Goal: Use online tool/utility: Utilize a website feature to perform a specific function

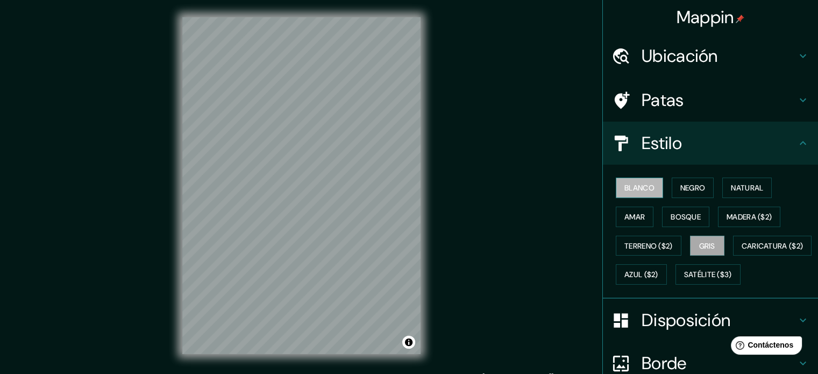
click at [646, 186] on font "Blanco" at bounding box center [640, 188] width 30 height 10
click at [712, 238] on button "Gris" at bounding box center [707, 246] width 34 height 20
click at [689, 186] on font "Negro" at bounding box center [693, 188] width 25 height 10
click at [699, 243] on font "Gris" at bounding box center [707, 246] width 16 height 10
click at [627, 181] on font "Blanco" at bounding box center [640, 188] width 30 height 14
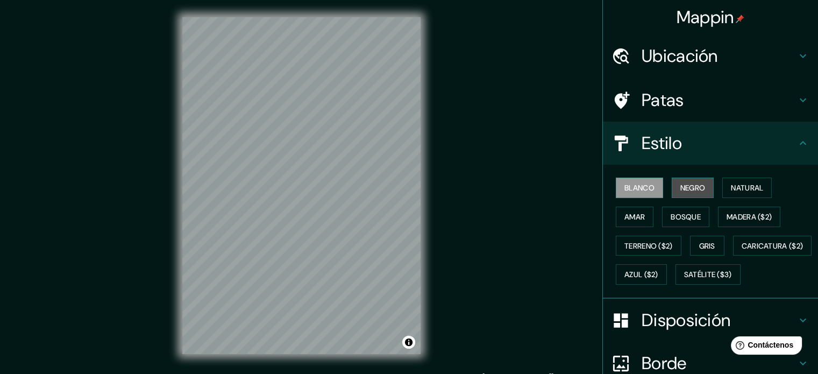
click at [685, 189] on font "Negro" at bounding box center [693, 188] width 25 height 10
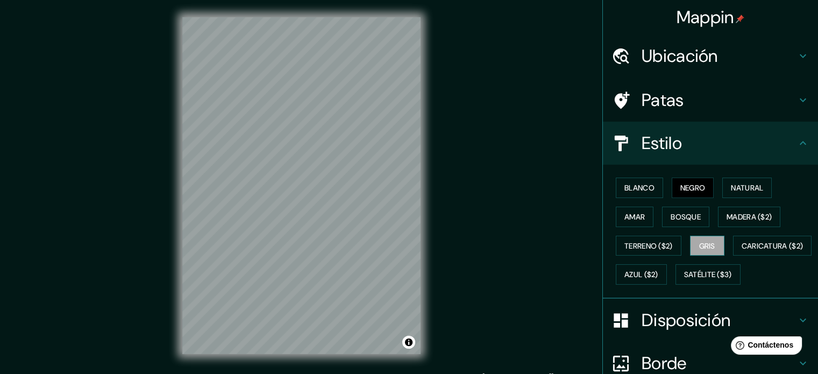
click at [704, 239] on font "Gris" at bounding box center [707, 246] width 16 height 14
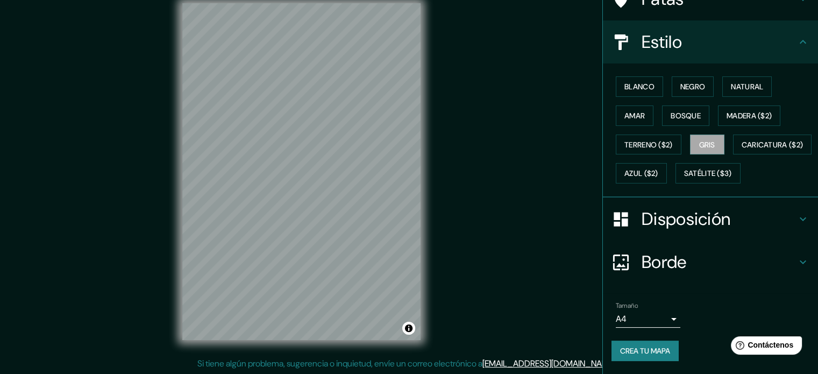
scroll to position [127, 0]
click at [698, 221] on font "Disposición" at bounding box center [686, 219] width 89 height 23
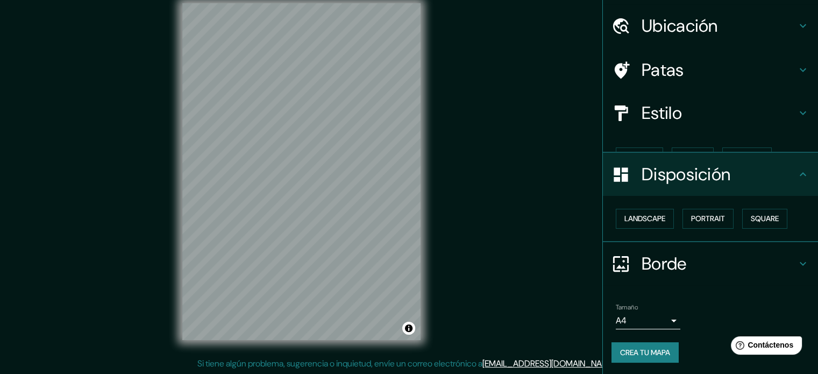
scroll to position [13, 0]
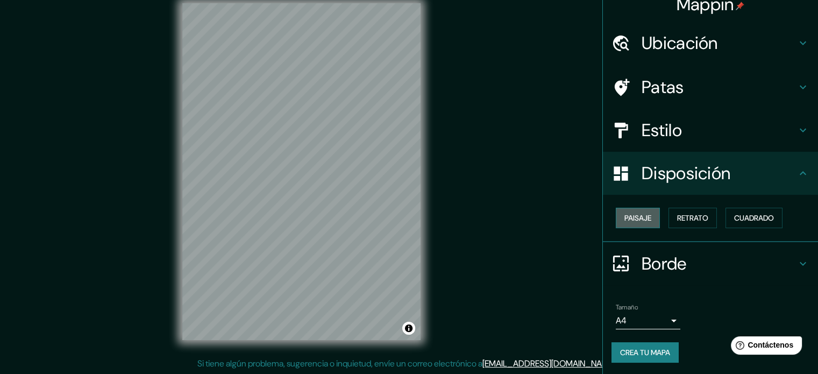
click at [643, 219] on font "Paisaje" at bounding box center [638, 218] width 27 height 10
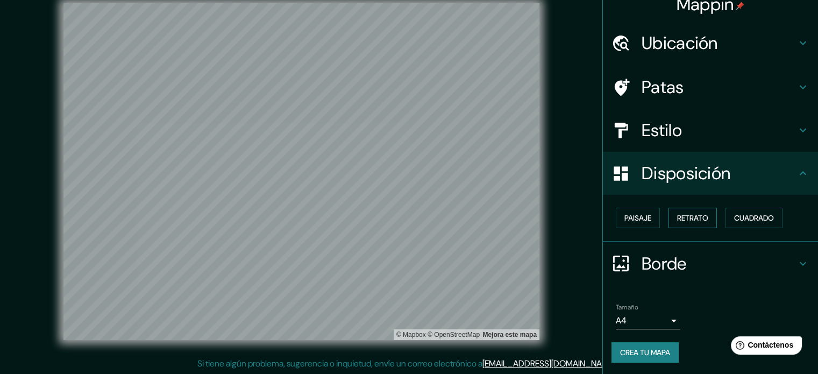
click at [710, 214] on button "Retrato" at bounding box center [693, 218] width 48 height 20
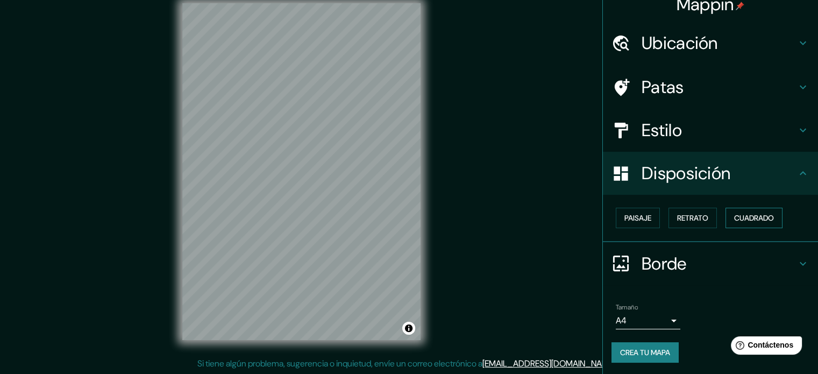
click at [735, 211] on font "Cuadrado" at bounding box center [754, 218] width 40 height 14
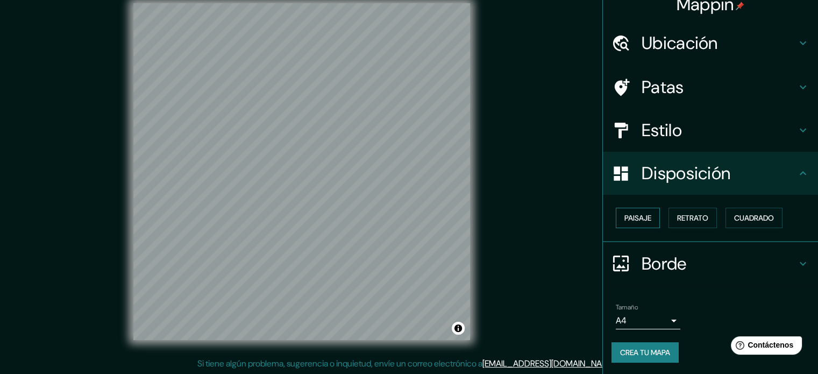
click at [627, 218] on font "Paisaje" at bounding box center [638, 218] width 27 height 10
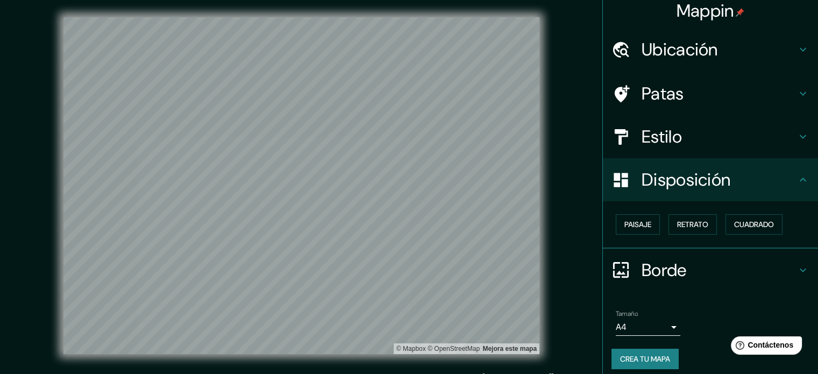
scroll to position [0, 0]
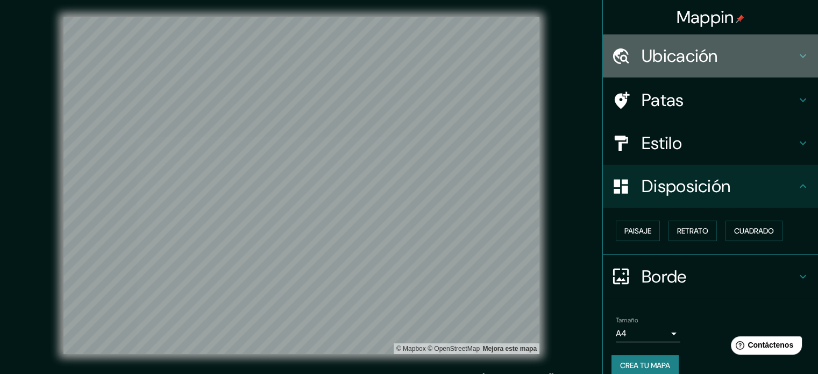
click at [734, 58] on h4 "Ubicación" at bounding box center [719, 56] width 155 height 22
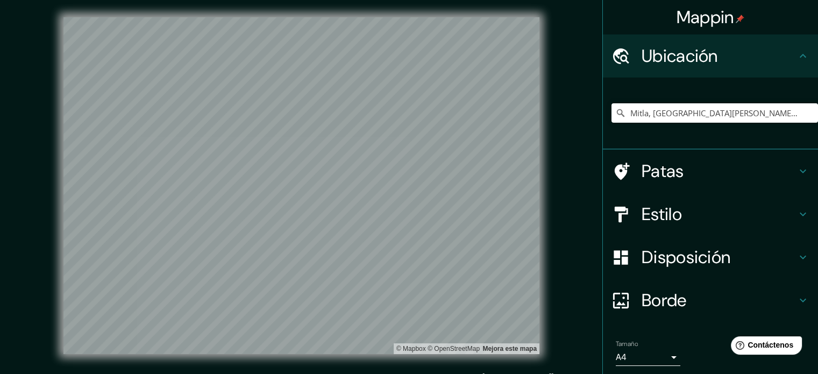
click at [734, 58] on h4 "Ubicación" at bounding box center [719, 56] width 155 height 22
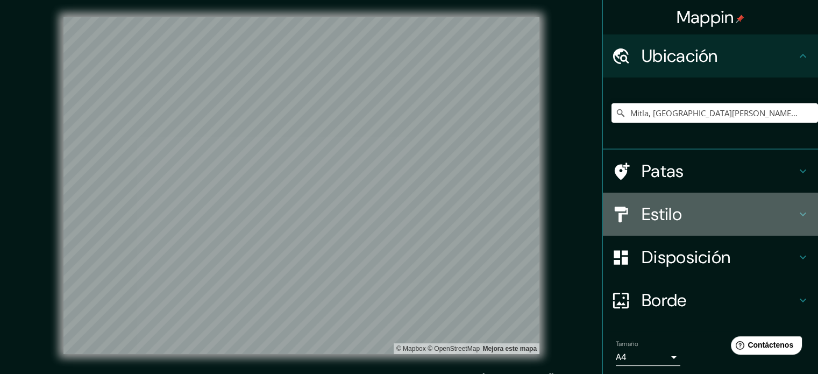
click at [677, 210] on h4 "Estilo" at bounding box center [719, 214] width 155 height 22
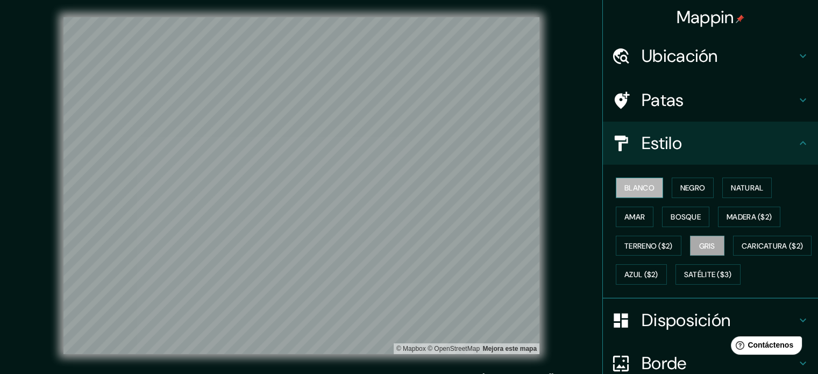
click at [639, 183] on font "Blanco" at bounding box center [640, 188] width 30 height 10
click at [693, 239] on button "Gris" at bounding box center [707, 246] width 34 height 20
click at [640, 195] on button "Blanco" at bounding box center [639, 188] width 47 height 20
click at [436, 9] on div "© Mapbox © OpenStreetMap Mejora este mapa" at bounding box center [301, 185] width 771 height 371
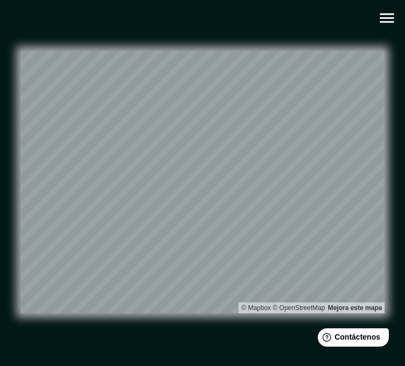
click at [207, 366] on html "Mappin Ubicación Mitla, [GEOGRAPHIC_DATA][PERSON_NAME], [GEOGRAPHIC_DATA], [GEO…" at bounding box center [202, 183] width 405 height 366
click at [388, 12] on icon "button" at bounding box center [386, 18] width 19 height 19
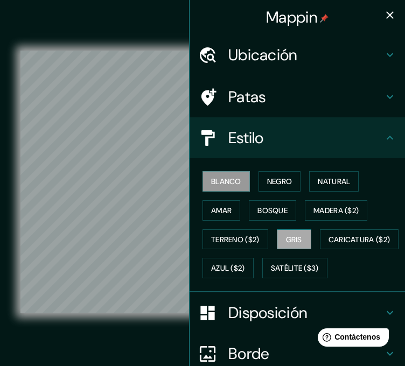
click at [293, 236] on font "Gris" at bounding box center [294, 240] width 16 height 10
click at [386, 16] on icon "button" at bounding box center [389, 15] width 13 height 13
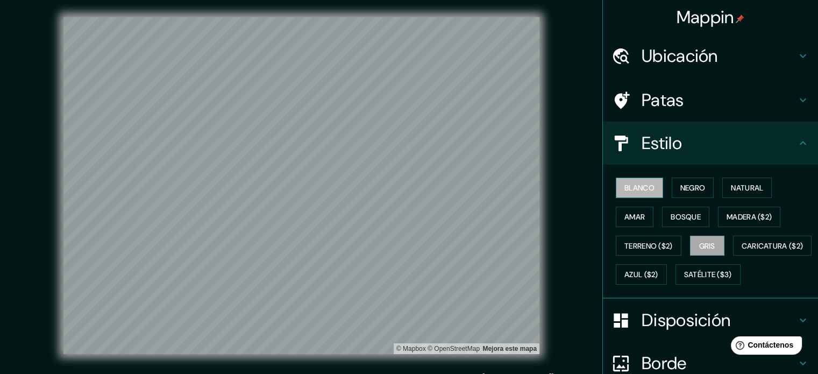
click at [628, 190] on font "Blanco" at bounding box center [640, 188] width 30 height 10
click at [704, 243] on font "Gris" at bounding box center [707, 246] width 16 height 10
click at [290, 0] on html "Mappin Ubicación Mitla, [GEOGRAPHIC_DATA][PERSON_NAME], [GEOGRAPHIC_DATA], [GEO…" at bounding box center [409, 187] width 818 height 374
click at [625, 188] on font "Blanco" at bounding box center [640, 188] width 30 height 10
click at [708, 247] on font "Gris" at bounding box center [707, 246] width 16 height 10
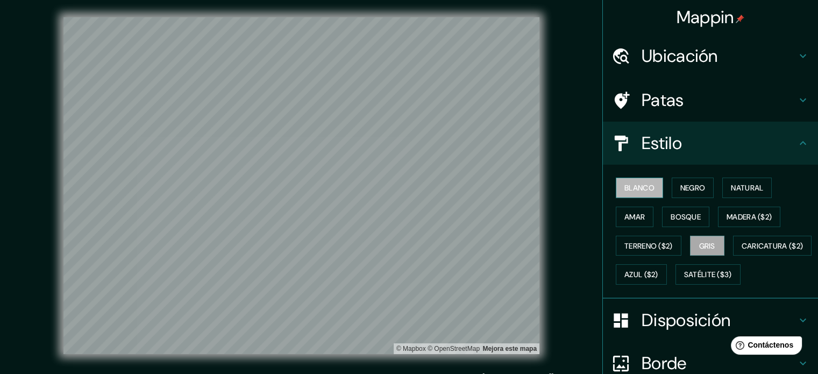
click at [627, 192] on font "Blanco" at bounding box center [640, 188] width 30 height 10
click at [672, 186] on button "Negro" at bounding box center [693, 188] width 42 height 20
click at [427, 357] on div "© Mapbox © OpenStreetMap Mejora este mapa" at bounding box center [301, 185] width 771 height 371
click at [637, 189] on font "Blanco" at bounding box center [640, 188] width 30 height 10
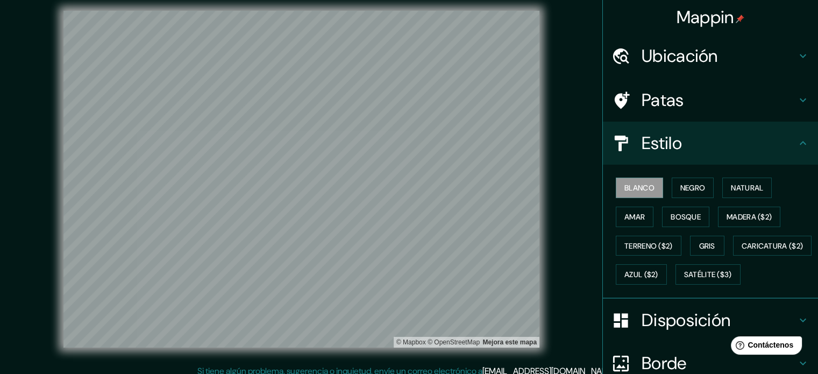
scroll to position [14, 0]
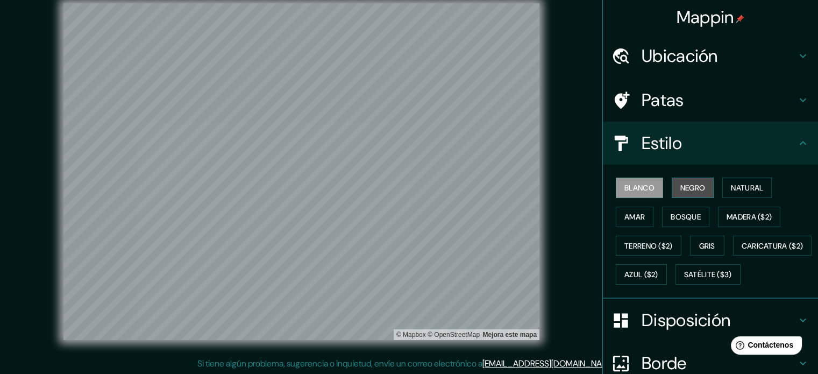
click at [681, 190] on font "Negro" at bounding box center [693, 188] width 25 height 10
